Goal: Entertainment & Leisure: Browse casually

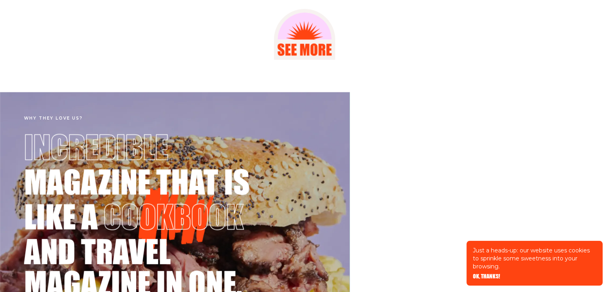
scroll to position [1121, 0]
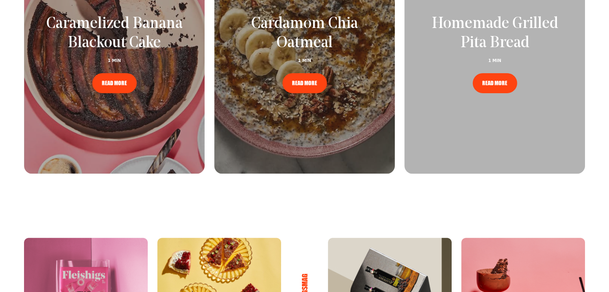
scroll to position [1081, 0]
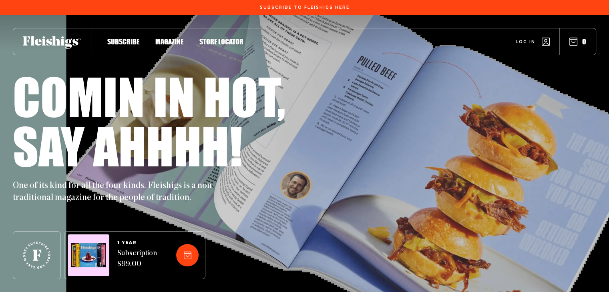
click at [177, 38] on span "Magazine" at bounding box center [169, 33] width 28 height 9
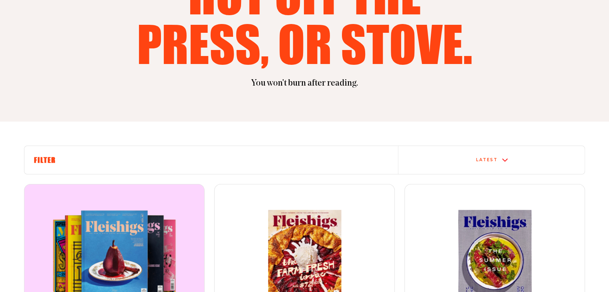
scroll to position [280, 0]
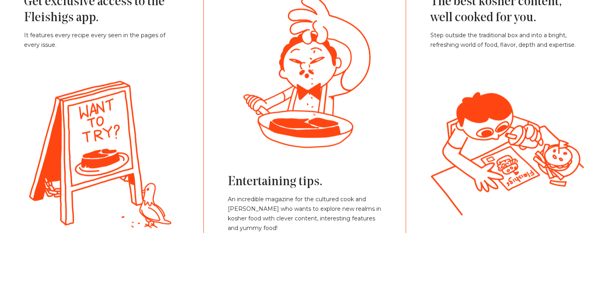
scroll to position [1975, 0]
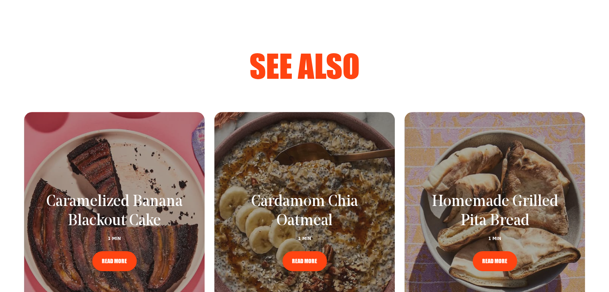
scroll to position [1041, 0]
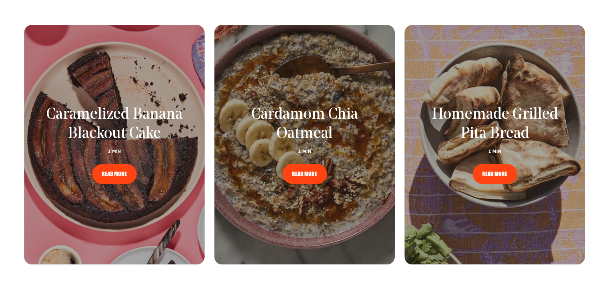
click at [113, 171] on span "READ MORE" at bounding box center [114, 169] width 25 height 6
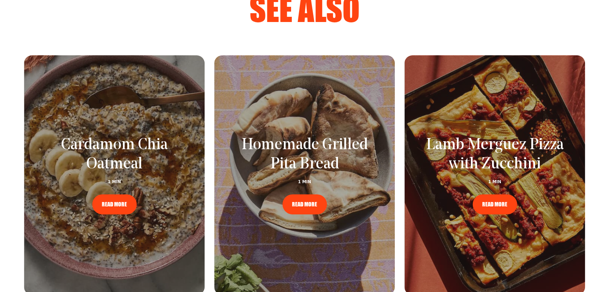
scroll to position [1121, 0]
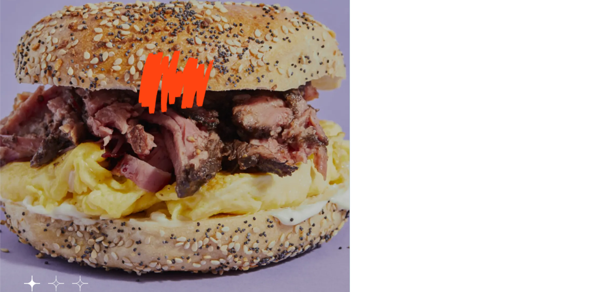
scroll to position [1241, 0]
